Goal: Task Accomplishment & Management: Manage account settings

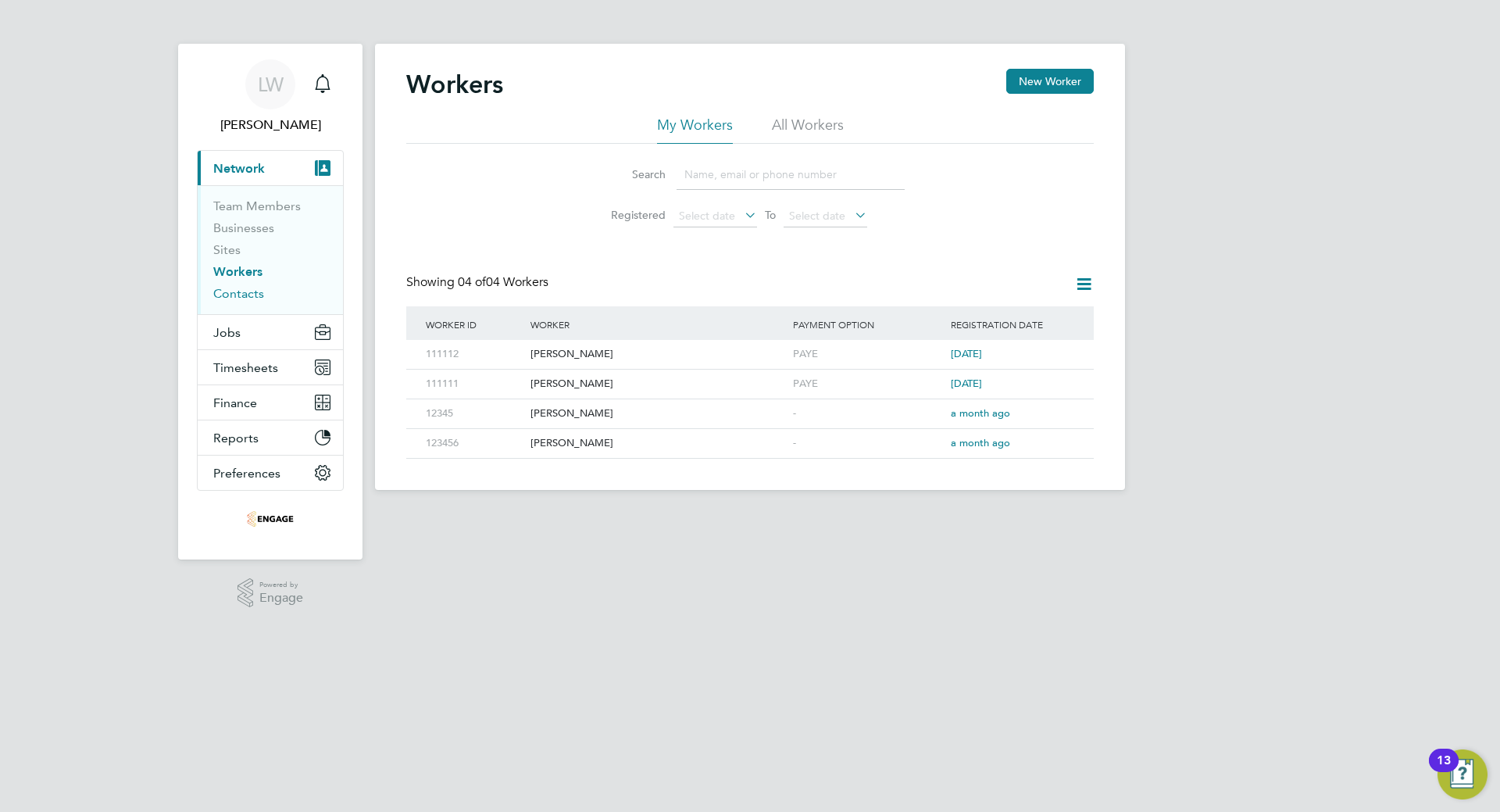
click at [233, 297] on link "Contacts" at bounding box center [239, 293] width 50 height 14
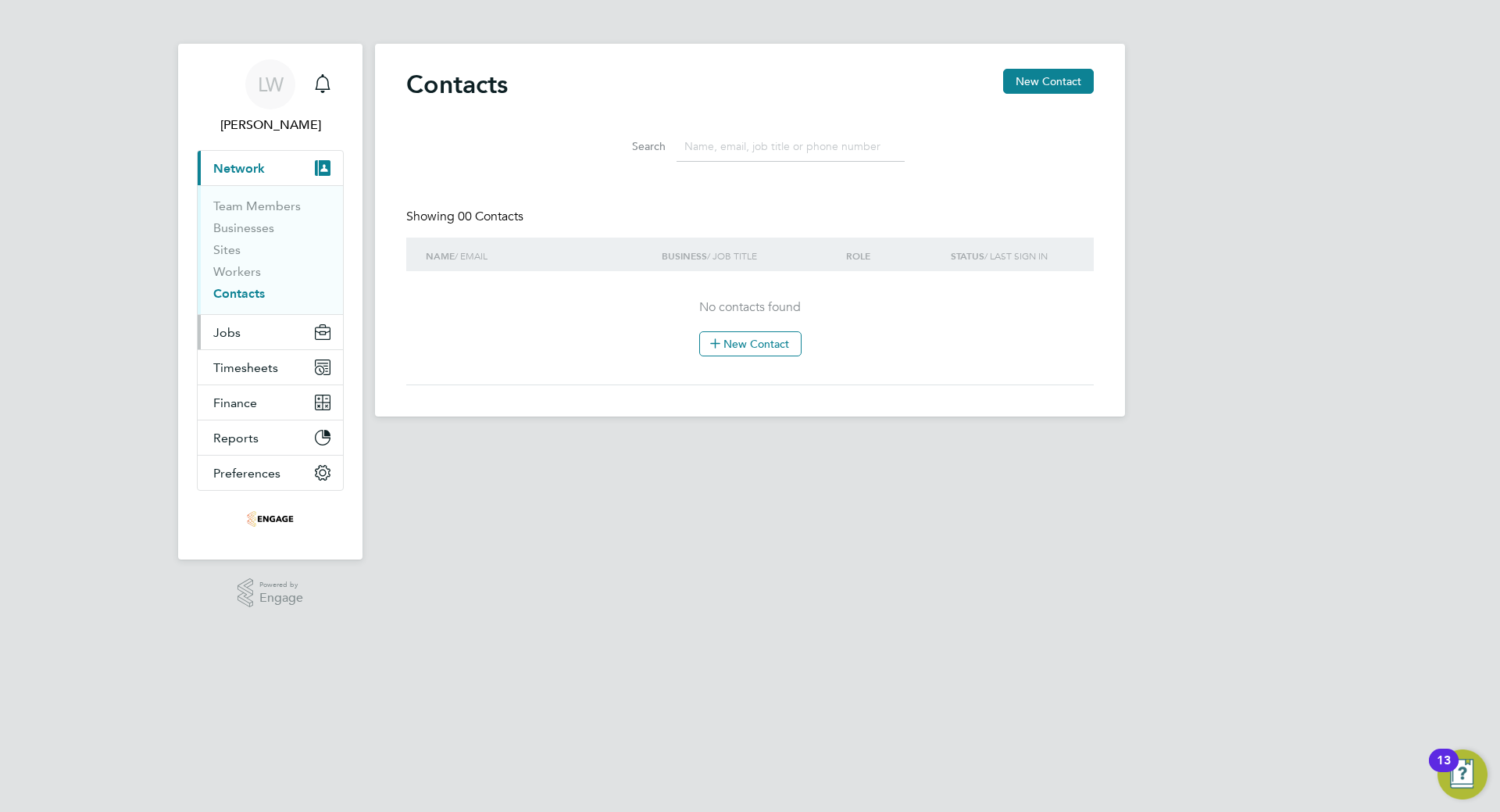
click at [261, 338] on button "Jobs" at bounding box center [270, 332] width 145 height 34
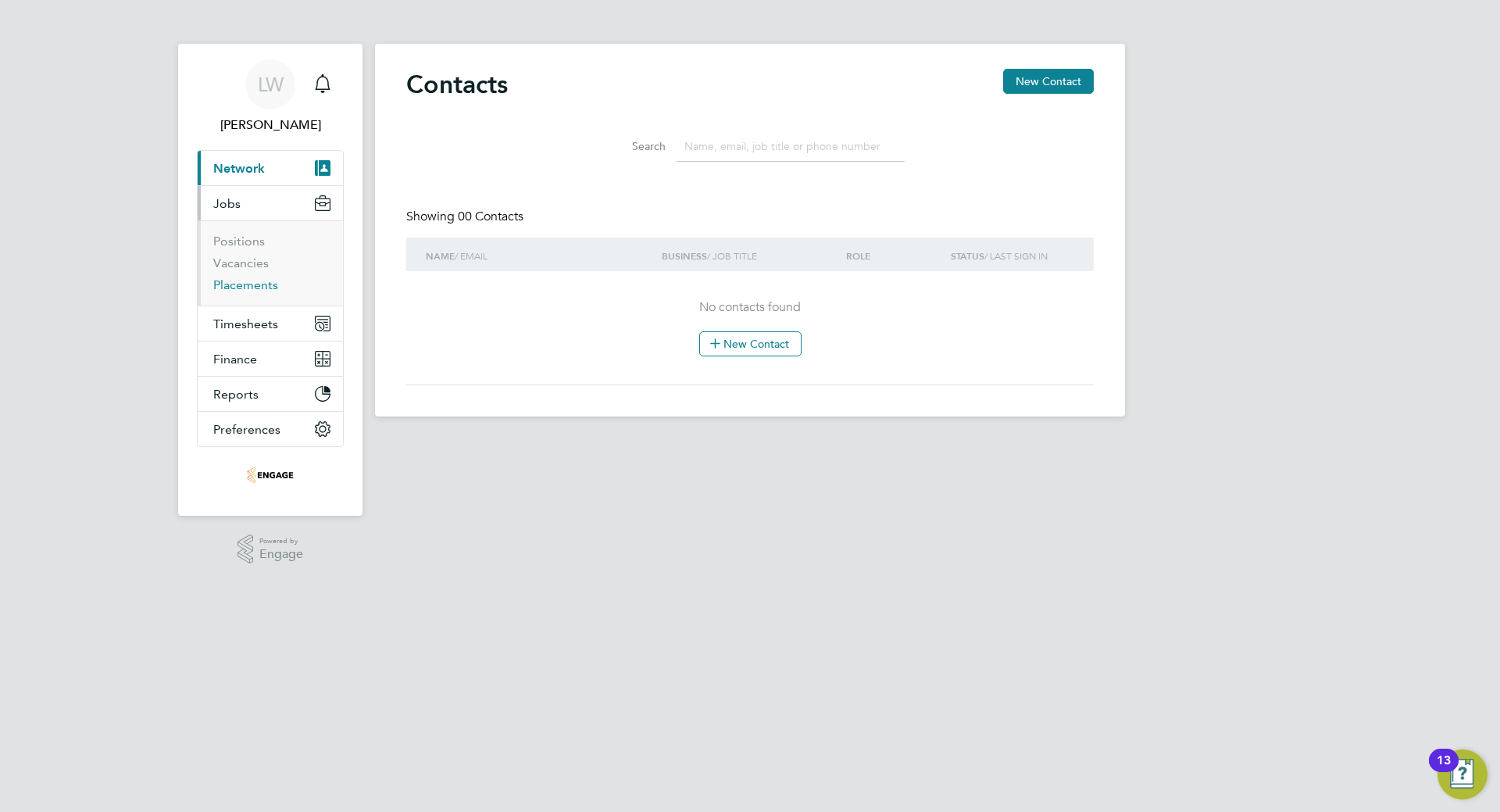
click at [255, 285] on link "Placements" at bounding box center [246, 285] width 65 height 14
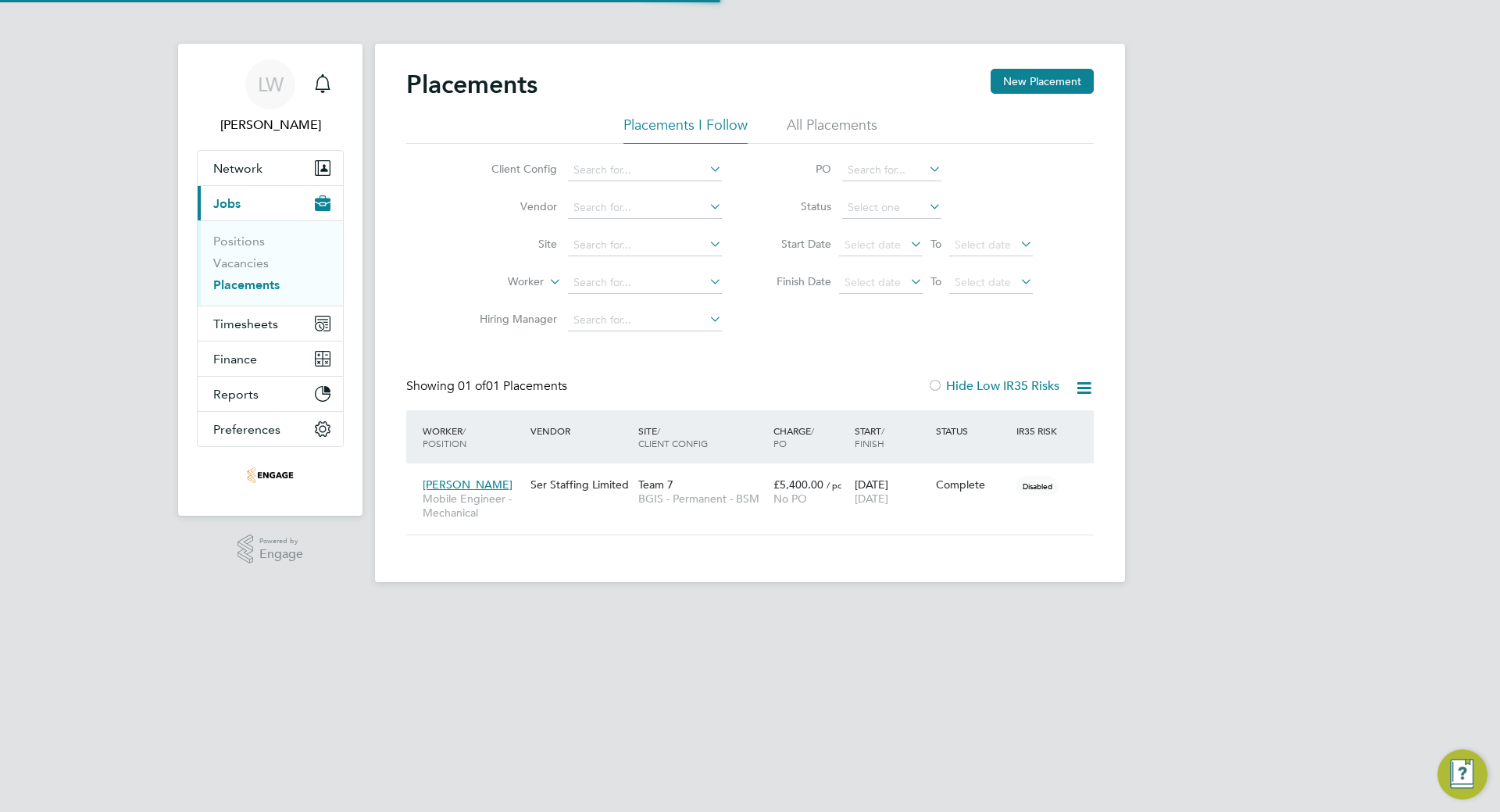
scroll to position [45, 136]
click at [857, 484] on div "[DATE] [DATE]" at bounding box center [892, 491] width 81 height 44
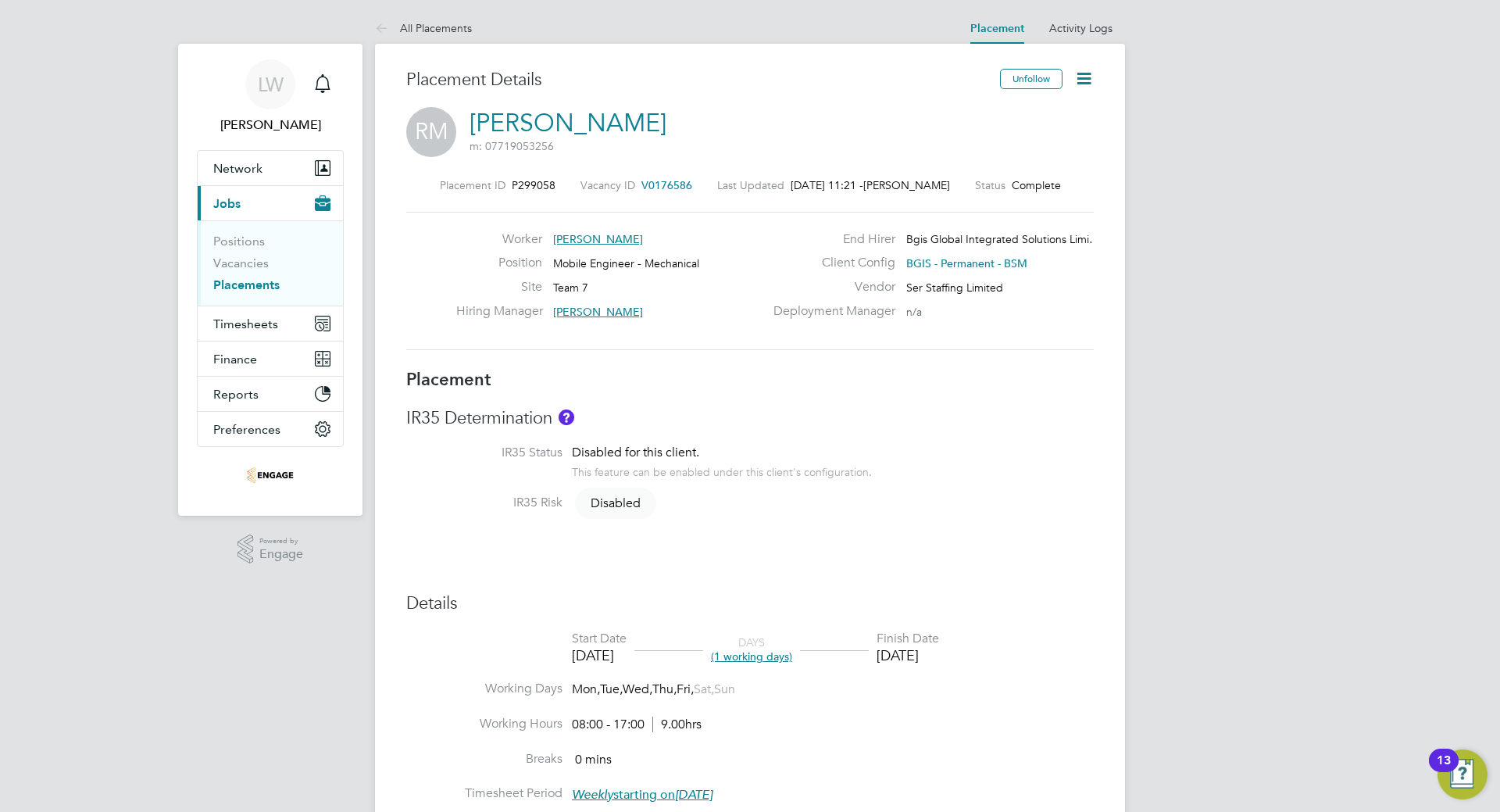
drag, startPoint x: 1056, startPoint y: 178, endPoint x: 1067, endPoint y: 187, distance: 14.2
click at [1059, 186] on span "Complete" at bounding box center [1036, 186] width 50 height 14
click at [1043, 190] on span "Complete" at bounding box center [1036, 186] width 50 height 14
